Goal: Information Seeking & Learning: Learn about a topic

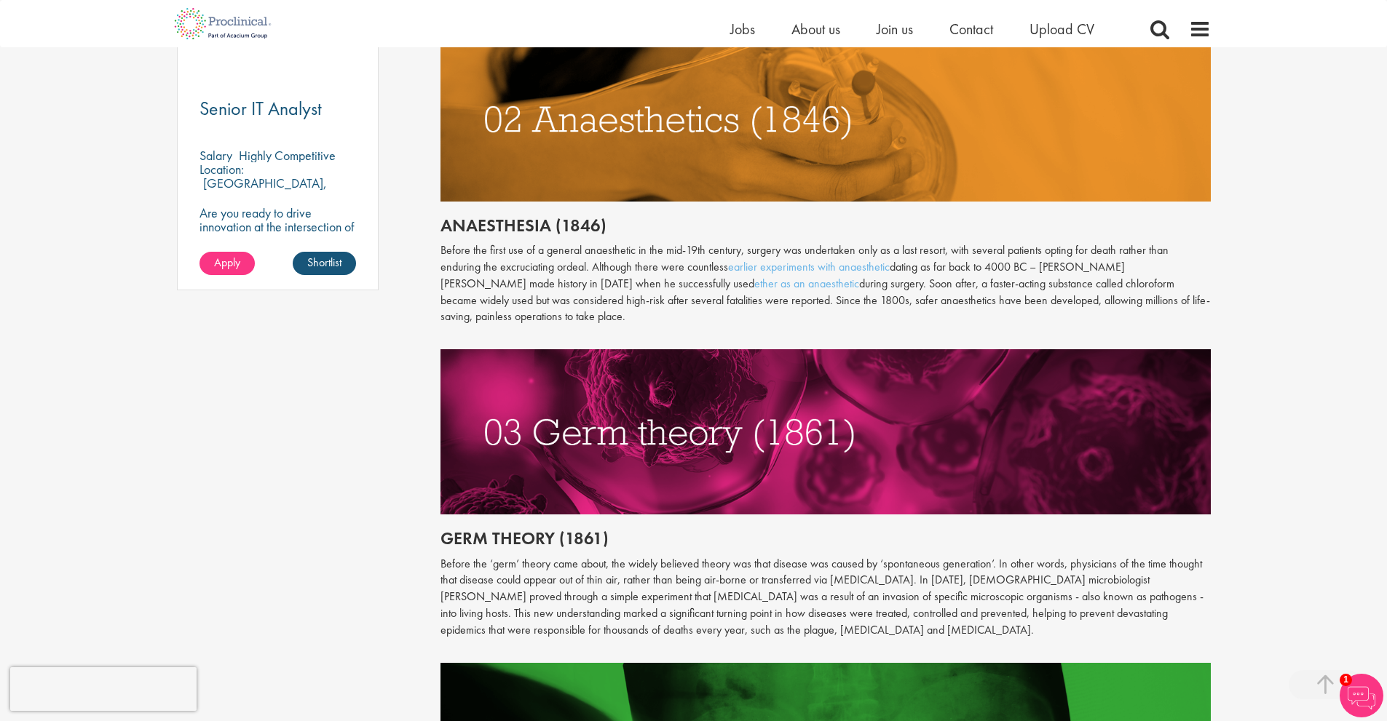
scroll to position [1092, 0]
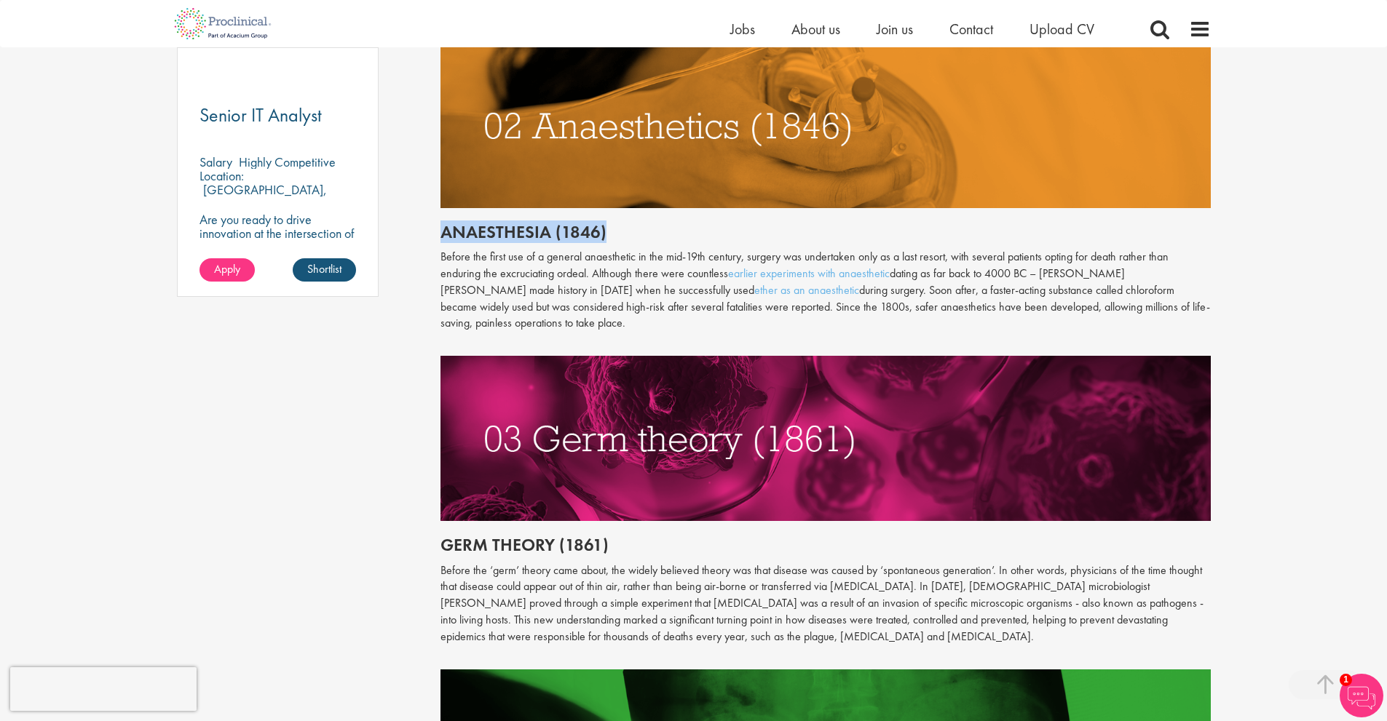
drag, startPoint x: 444, startPoint y: 229, endPoint x: 623, endPoint y: 237, distance: 179.2
click at [623, 237] on h2 "Anaesthesia (1846)" at bounding box center [825, 232] width 770 height 19
copy h2 "Anaesthesia (1846)"
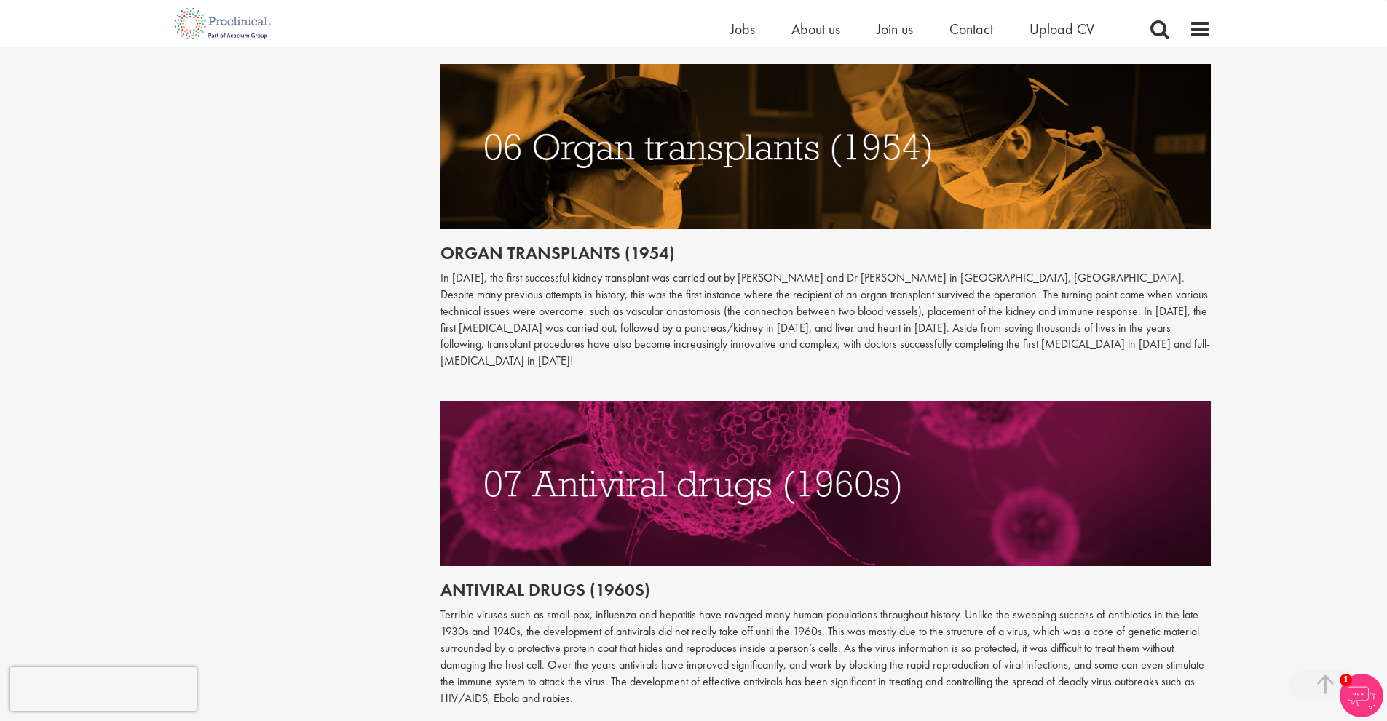
scroll to position [2475, 0]
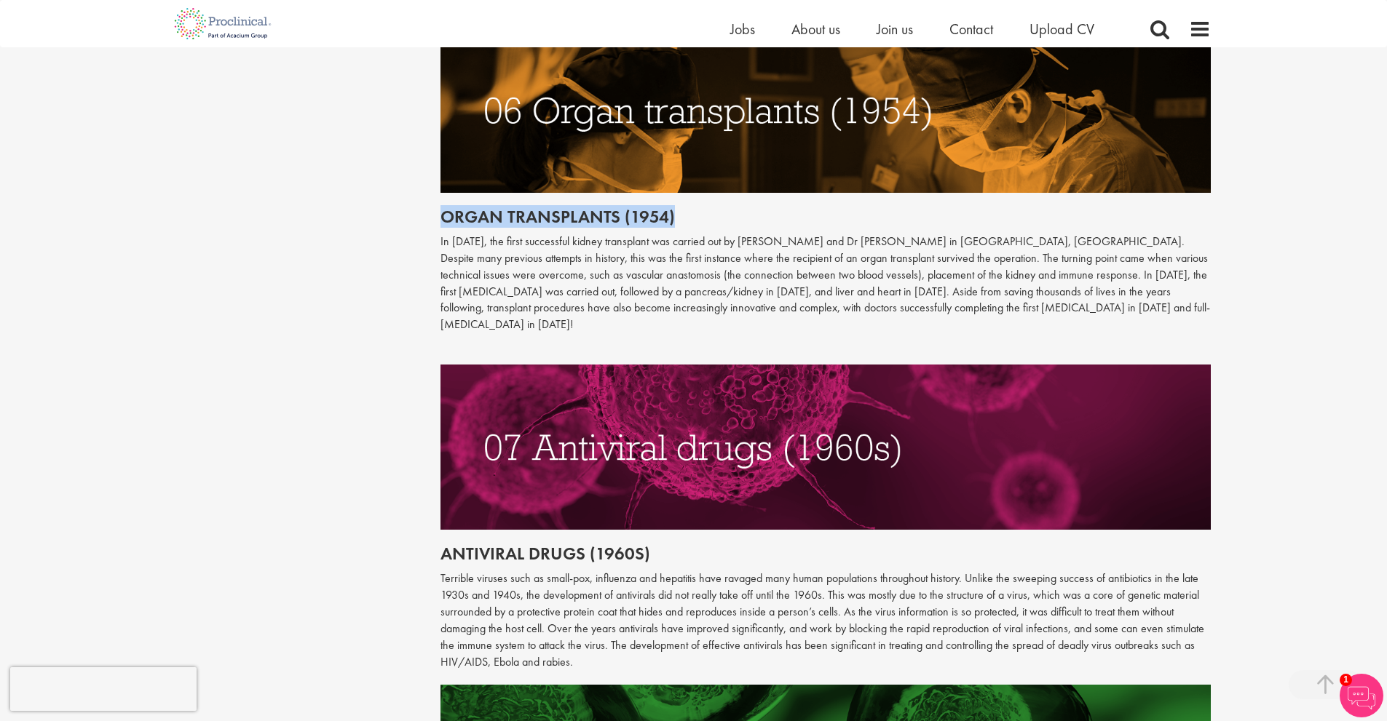
drag, startPoint x: 443, startPoint y: 195, endPoint x: 725, endPoint y: 196, distance: 281.7
click at [725, 207] on h2 "Organ transplants (1954)" at bounding box center [825, 216] width 770 height 19
copy h2 "Organ transplants (1954)"
drag, startPoint x: 793, startPoint y: 224, endPoint x: 864, endPoint y: 225, distance: 71.3
click at [864, 234] on p "In [DATE], the first successful kidney transplant was carried out by [PERSON_NA…" at bounding box center [825, 284] width 770 height 100
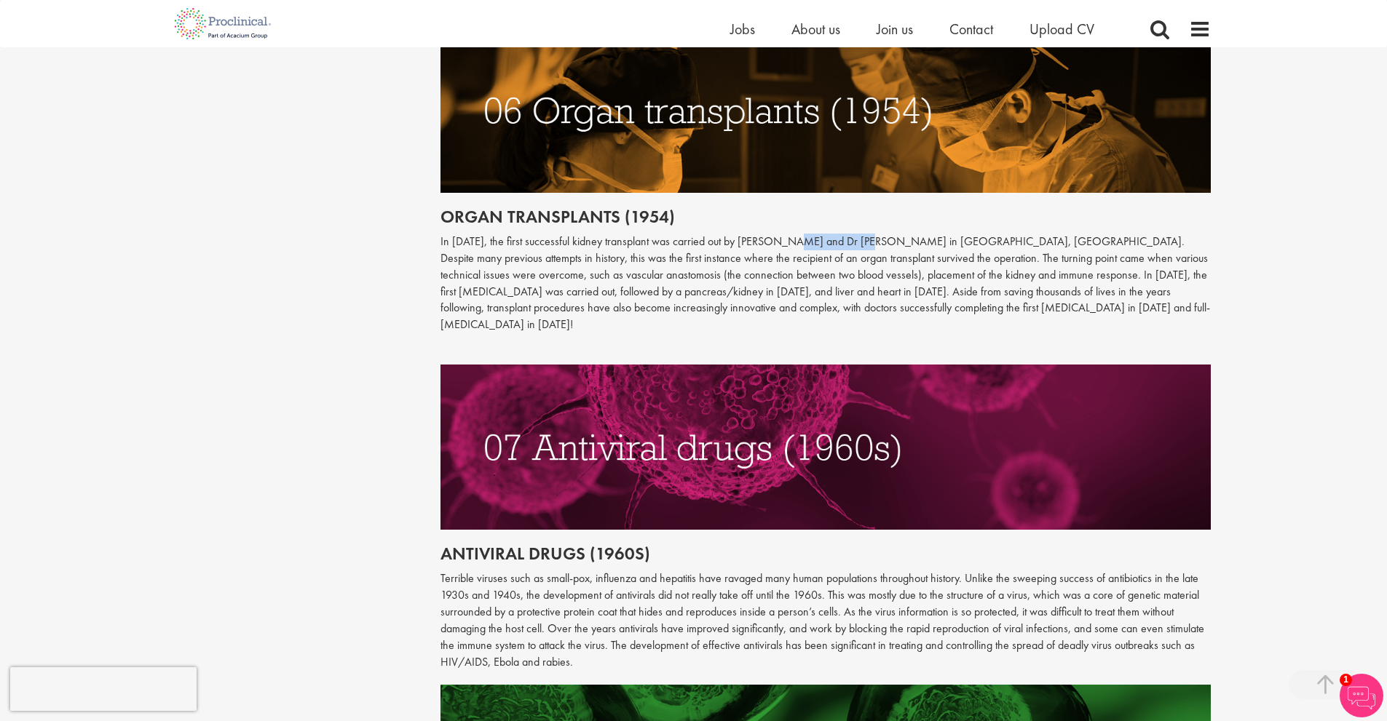
click at [833, 234] on p "In [DATE], the first successful kidney transplant was carried out by [PERSON_NA…" at bounding box center [825, 284] width 770 height 100
drag, startPoint x: 437, startPoint y: 198, endPoint x: 677, endPoint y: 208, distance: 240.4
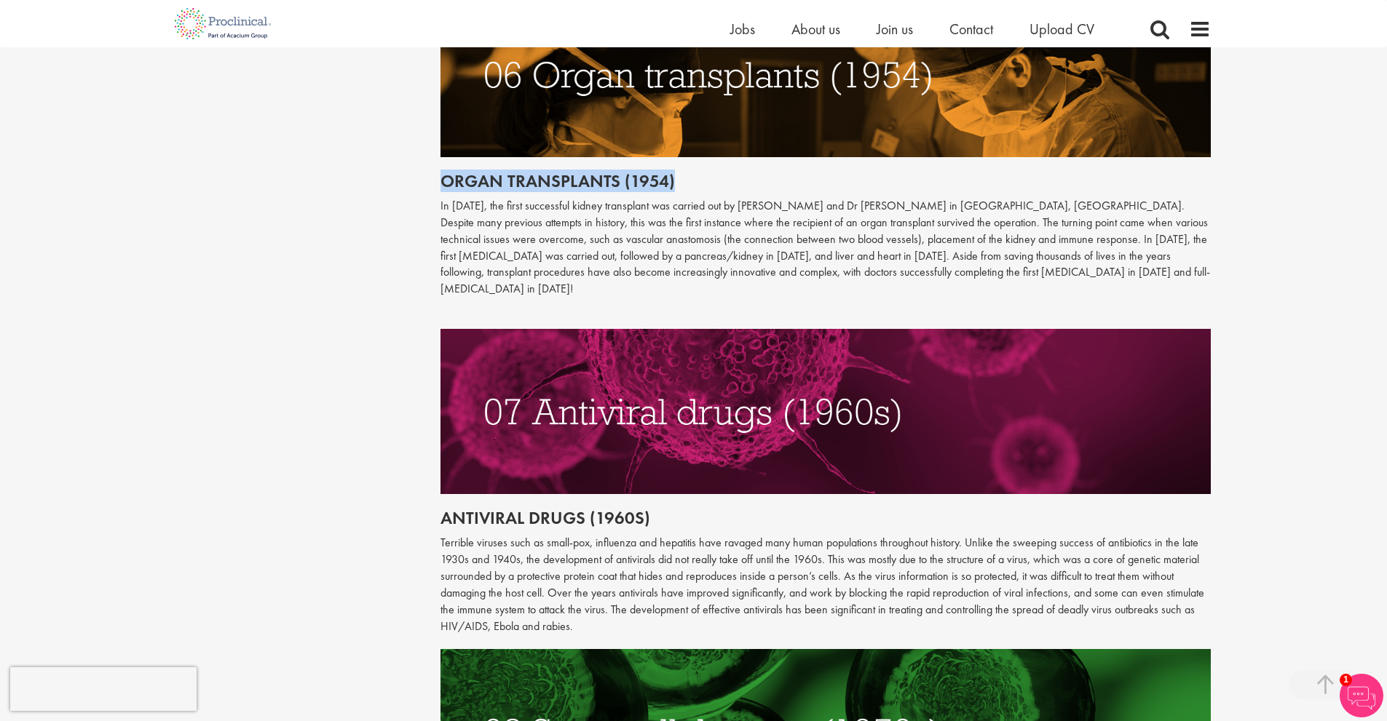
scroll to position [2620, 0]
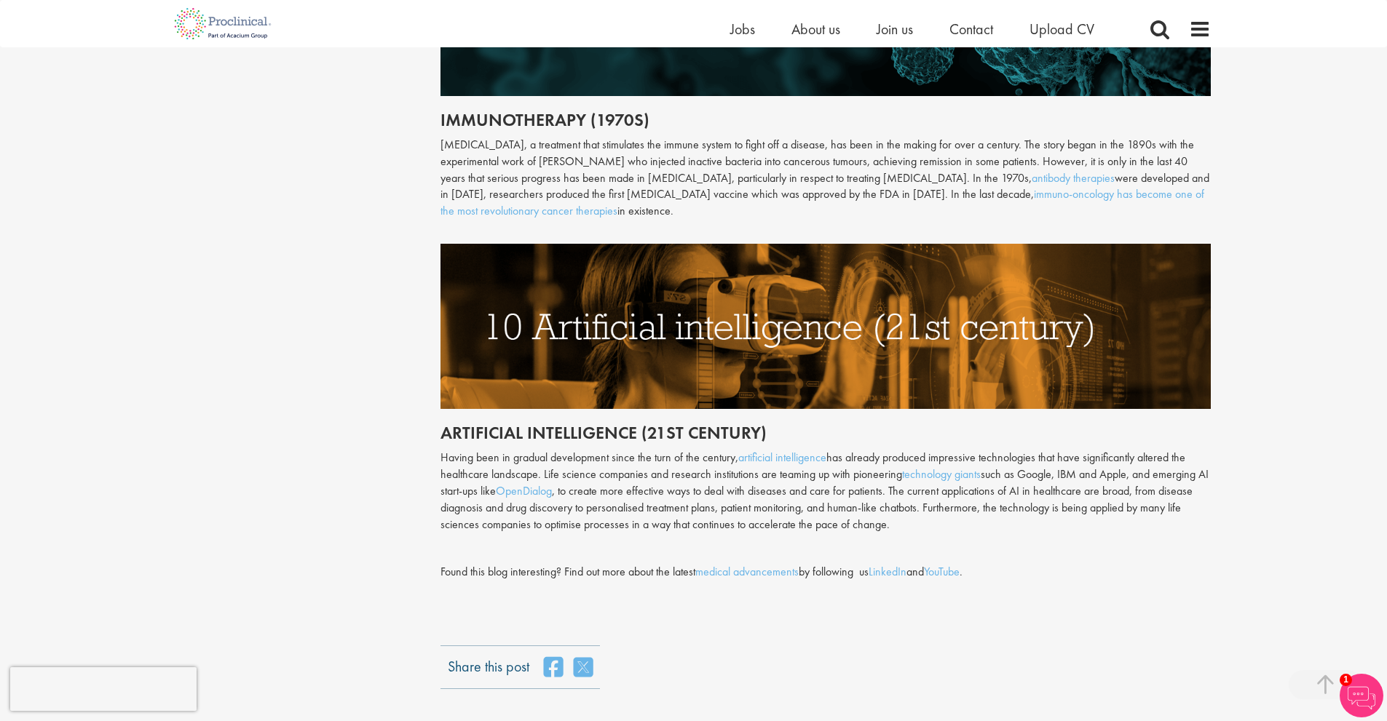
scroll to position [3567, 0]
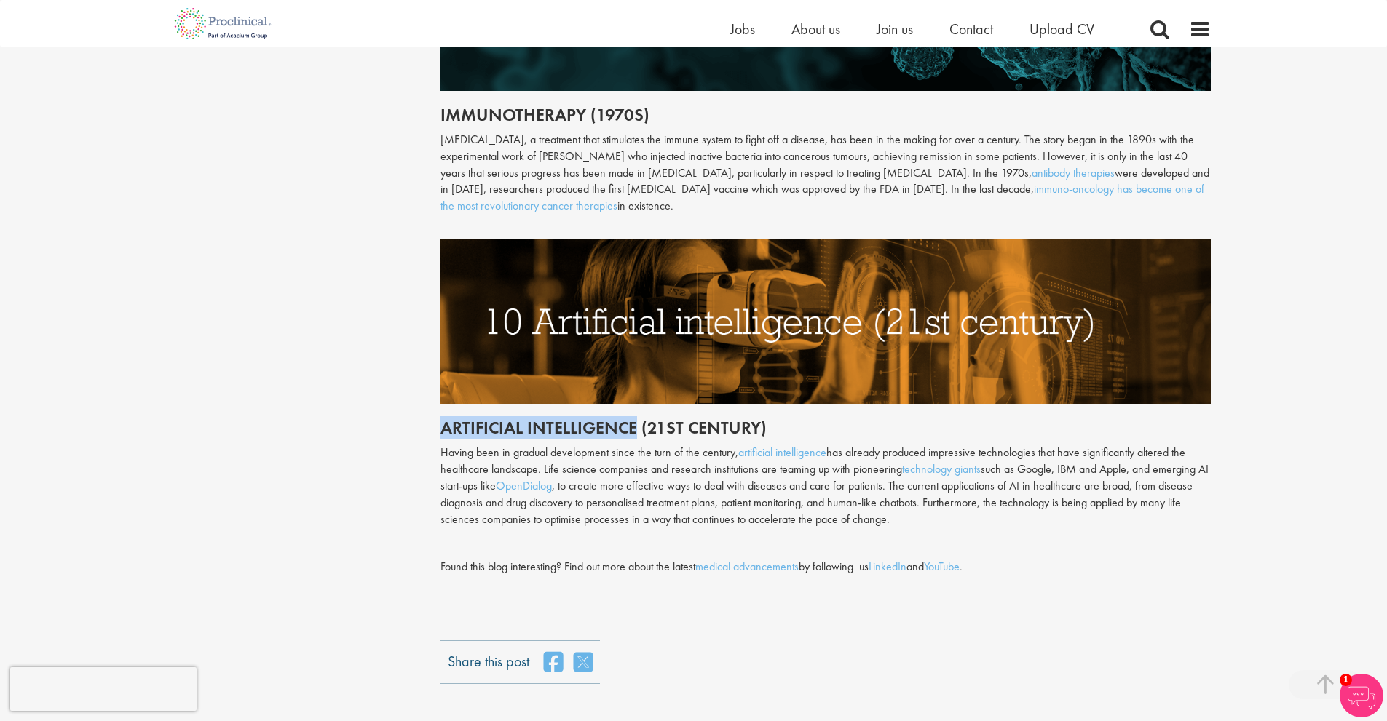
drag, startPoint x: 445, startPoint y: 392, endPoint x: 633, endPoint y: 396, distance: 187.1
click at [633, 419] on h2 "Artificial intelligence (21st century)" at bounding box center [825, 428] width 770 height 19
